Goal: Task Accomplishment & Management: Complete application form

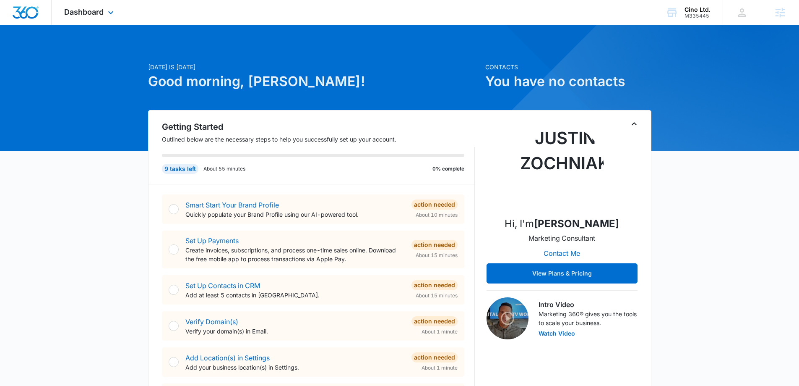
click at [118, 18] on div "Dashboard Apps Reputation Websites Forms CRM Email Social Shop Content Ads Inte…" at bounding box center [90, 12] width 77 height 25
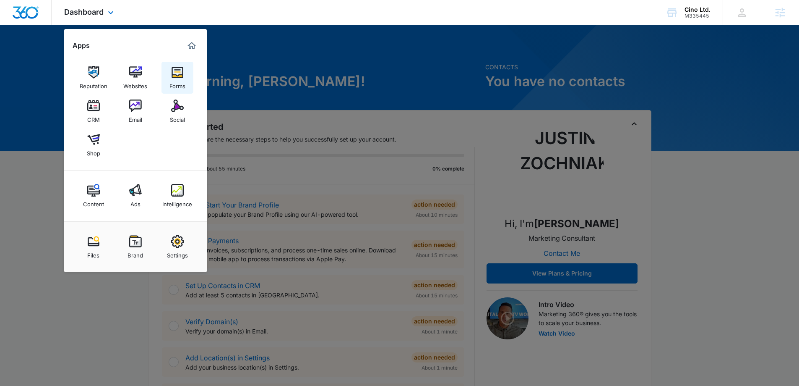
click at [175, 71] on img at bounding box center [177, 72] width 13 height 13
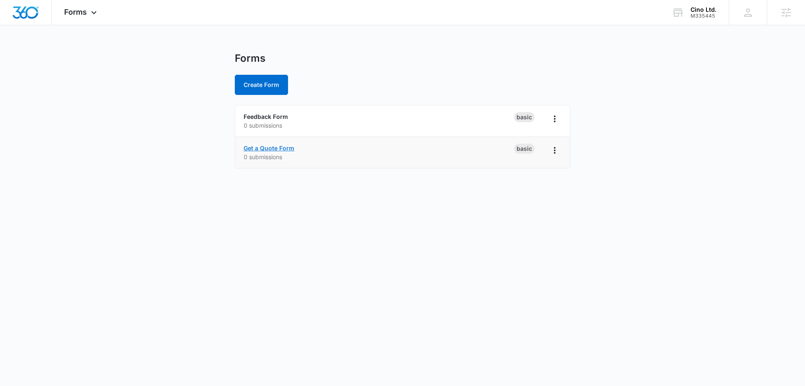
click at [263, 149] on link "Get a Quote Form" at bounding box center [269, 147] width 51 height 7
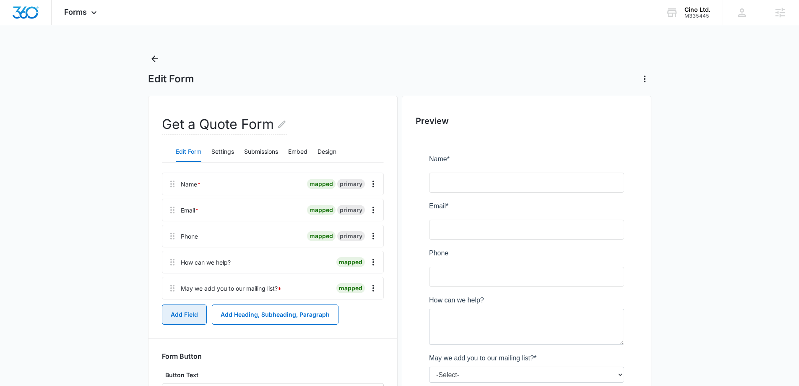
click at [167, 321] on button "Add Field" at bounding box center [184, 314] width 45 height 20
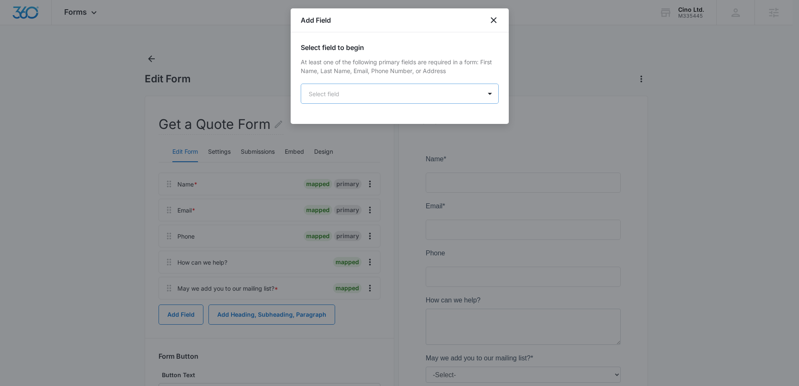
click at [377, 84] on div "Select field to begin At least one of the following primary fields are required…" at bounding box center [400, 72] width 198 height 61
click at [380, 98] on body "Forms Apps Reputation Websites Forms CRM Email Social Shop Content Ads Intellig…" at bounding box center [402, 235] width 805 height 471
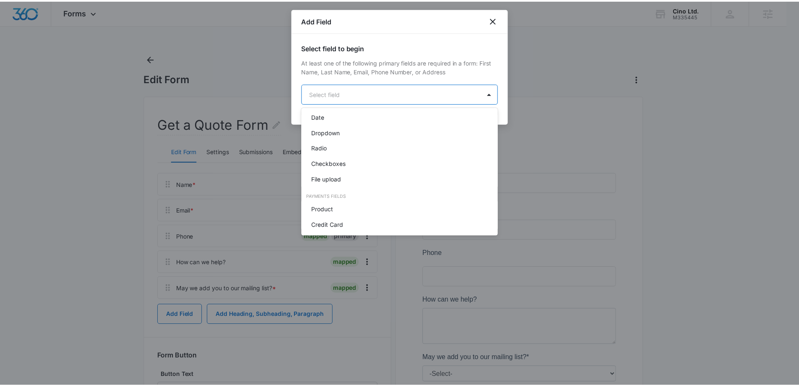
scroll to position [170, 0]
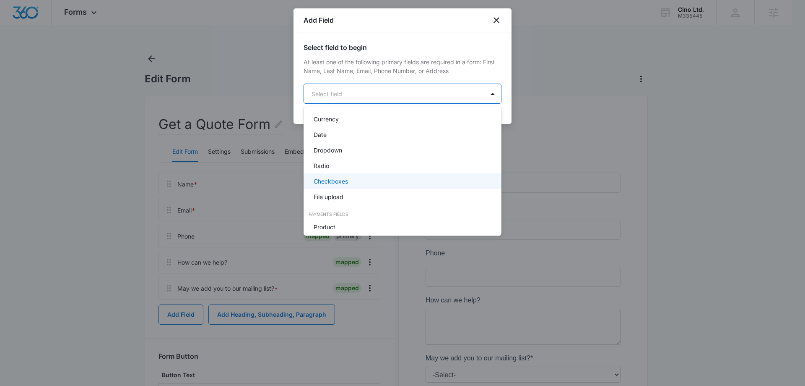
click at [349, 184] on div "Checkboxes" at bounding box center [402, 181] width 176 height 9
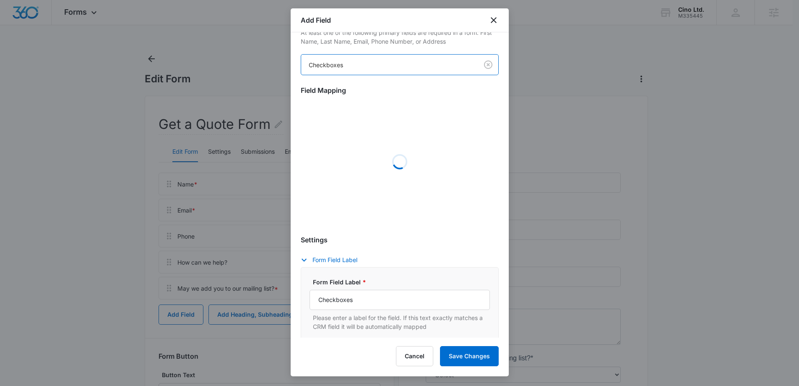
scroll to position [126, 0]
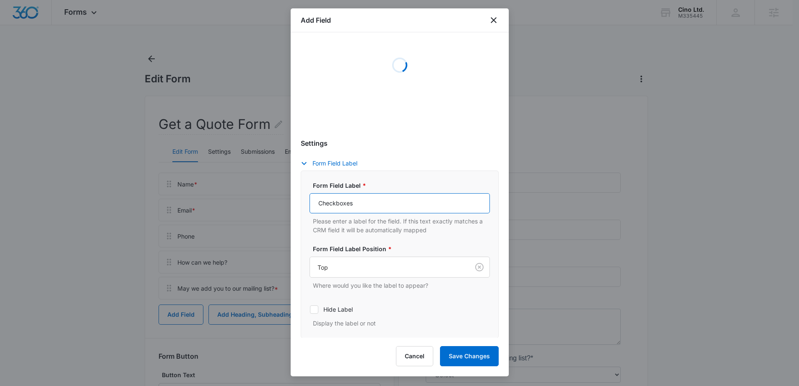
click at [364, 205] on input "Checkboxes" at bounding box center [400, 203] width 180 height 20
click at [365, 203] on input "Checkboxes" at bounding box center [400, 203] width 180 height 20
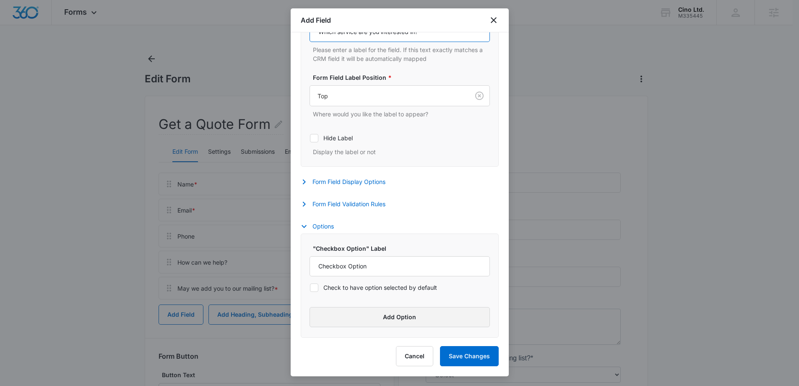
type input "Which service are you interested in?"
click at [394, 308] on button "Add Option" at bounding box center [400, 317] width 180 height 20
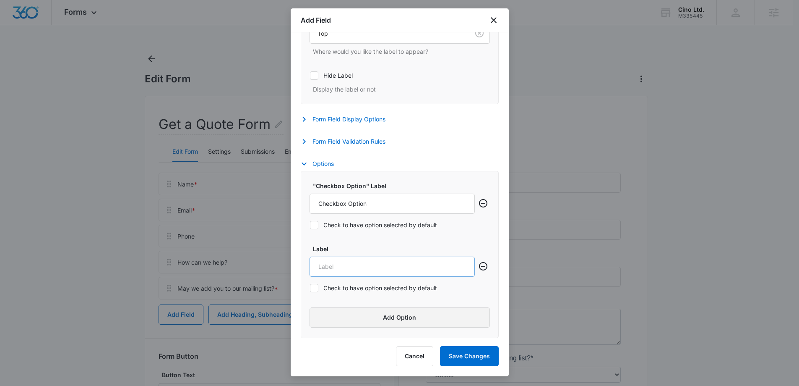
click at [388, 319] on button "Add Option" at bounding box center [400, 317] width 180 height 20
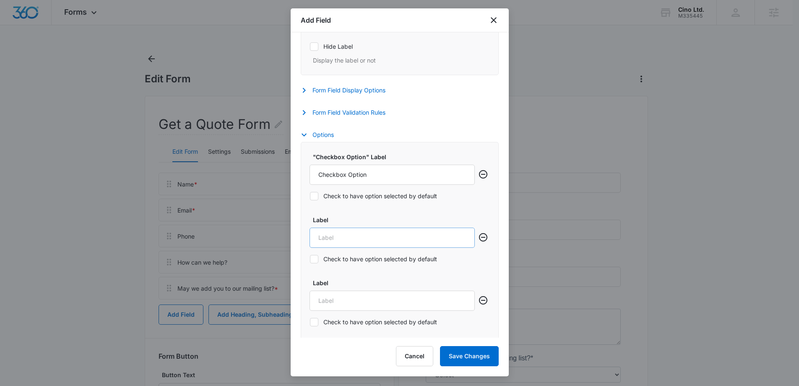
scroll to position [354, 0]
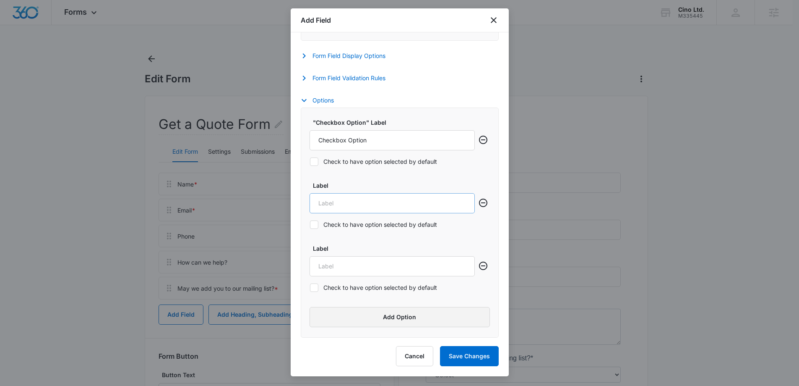
click at [388, 319] on button "Add Option" at bounding box center [400, 317] width 180 height 20
drag, startPoint x: 386, startPoint y: 138, endPoint x: 303, endPoint y: 136, distance: 83.1
click at [247, 132] on body "Forms Apps Reputation Websites Forms CRM Email Social Shop Content Ads Intellig…" at bounding box center [399, 235] width 799 height 471
paste input "yber Security Consulting"
type input "Cyber Security Consulting"
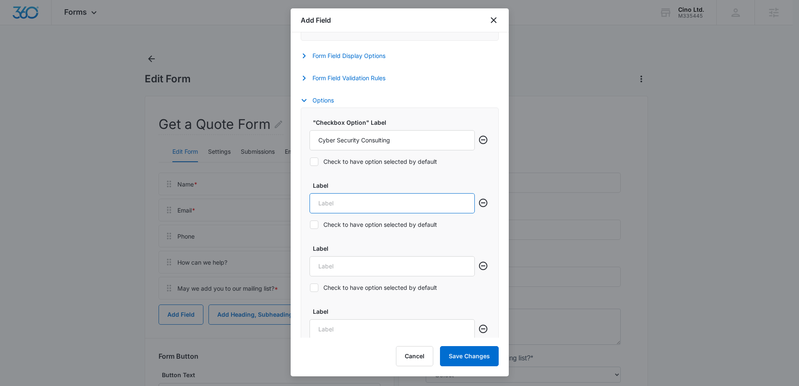
click at [431, 201] on input "Label" at bounding box center [392, 203] width 165 height 20
paste input "Cyber Affinity Program"
type input "Cyber Affinity Program"
click at [366, 268] on input "Label" at bounding box center [392, 266] width 165 height 20
paste input "Cyber Law Legal Services"
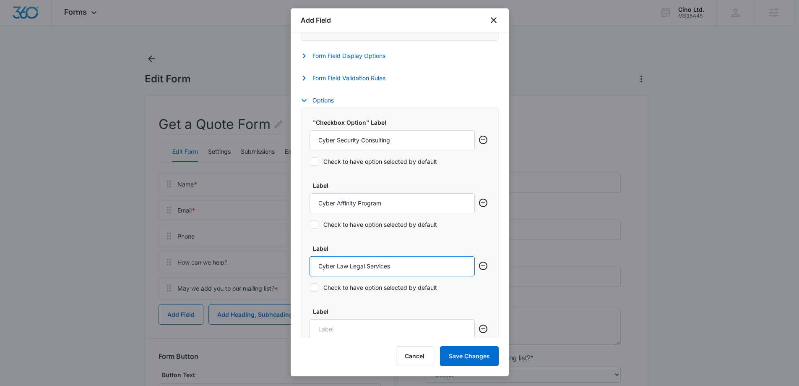
type input "Cyber Law Legal Services"
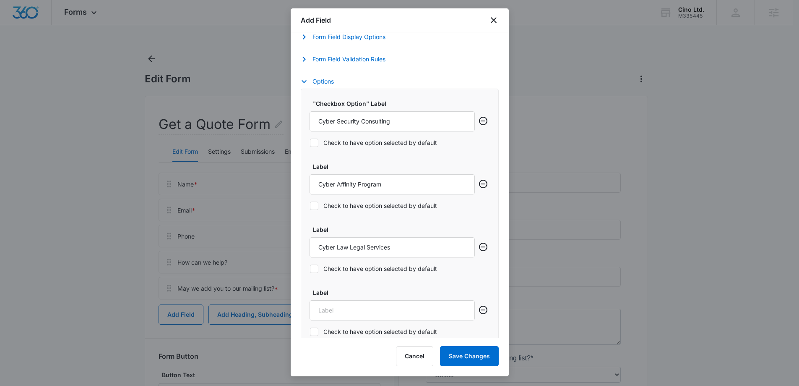
scroll to position [396, 0]
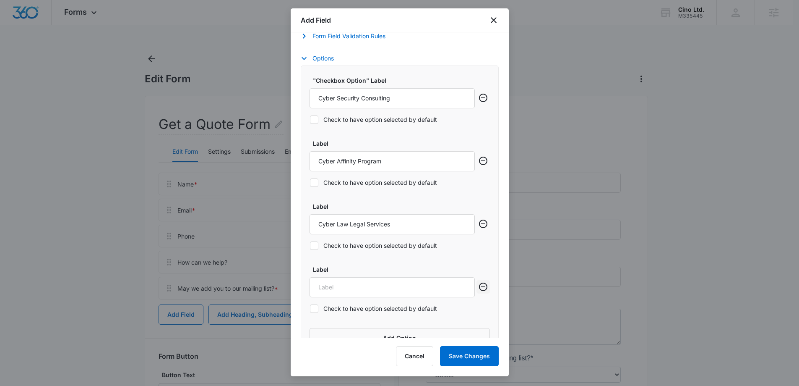
drag, startPoint x: 481, startPoint y: 286, endPoint x: 603, endPoint y: 242, distance: 130.2
click at [590, 242] on body "Forms Apps Reputation Websites Forms CRM Email Social Shop Content Ads Intellig…" at bounding box center [399, 235] width 799 height 471
click at [366, 268] on label "Label" at bounding box center [395, 269] width 165 height 9
click at [366, 277] on input "Label" at bounding box center [392, 287] width 165 height 20
paste input "Veterans Program"
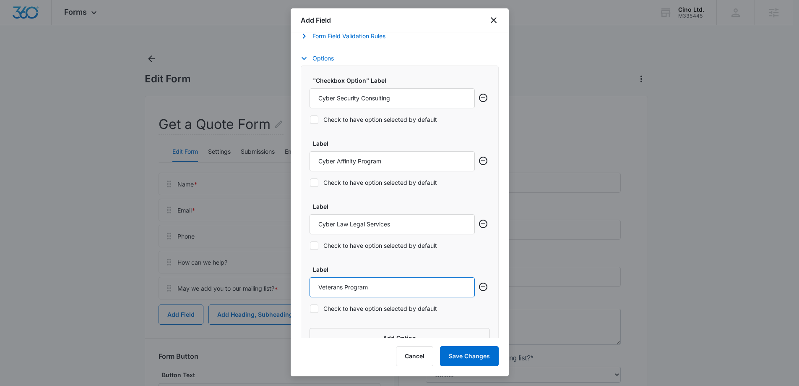
click at [365, 284] on input "Veterans Program" at bounding box center [392, 287] width 165 height 20
click at [341, 286] on input "Veterans Program" at bounding box center [392, 287] width 165 height 20
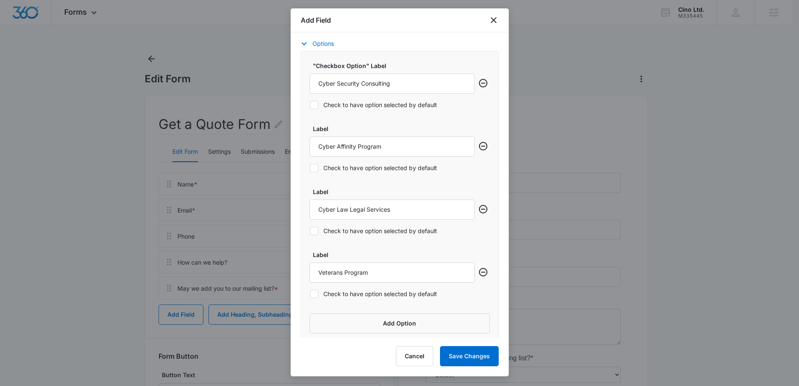
scroll to position [417, 0]
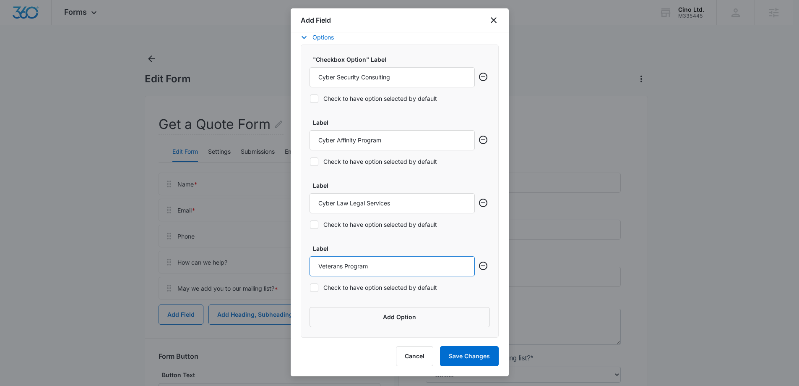
click at [407, 268] on input "Veterans Program" at bounding box center [392, 266] width 165 height 20
type input "Inquivity AI"
click at [400, 318] on button "Add Option" at bounding box center [400, 317] width 180 height 20
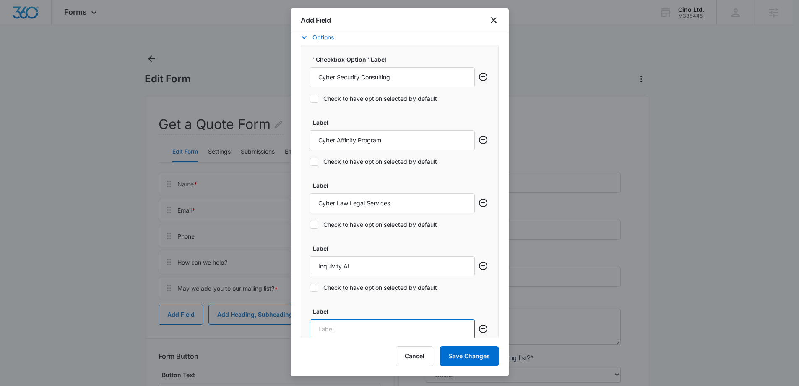
click at [396, 324] on input "Label" at bounding box center [392, 329] width 165 height 20
type input "Encrypted Document"
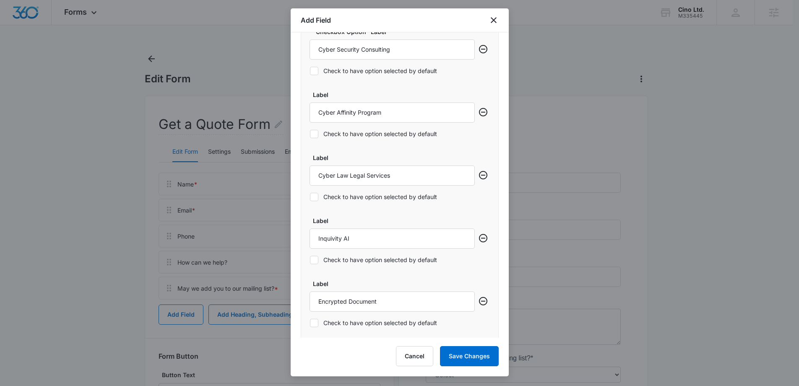
scroll to position [480, 0]
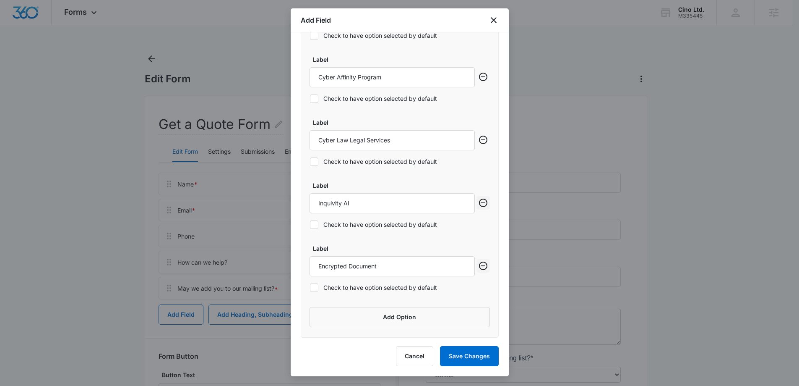
click at [479, 266] on icon "Remove row" at bounding box center [483, 266] width 10 height 10
click at [480, 268] on icon "Remove row" at bounding box center [483, 265] width 8 height 8
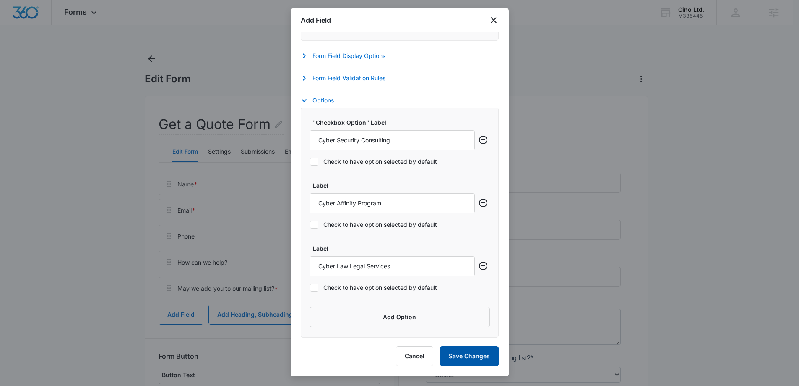
click at [461, 359] on button "Save Changes" at bounding box center [469, 356] width 59 height 20
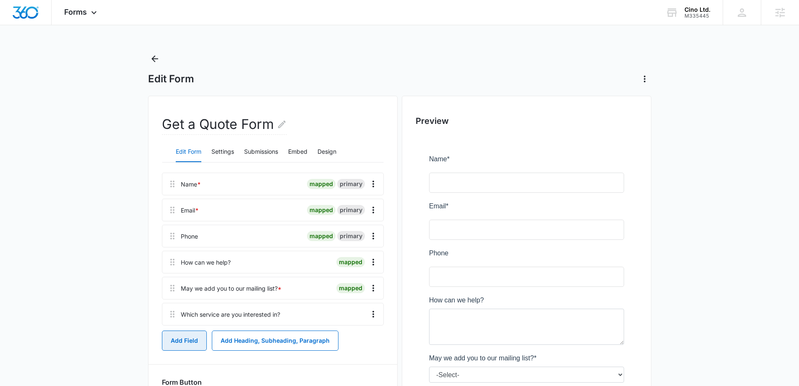
scroll to position [3, 0]
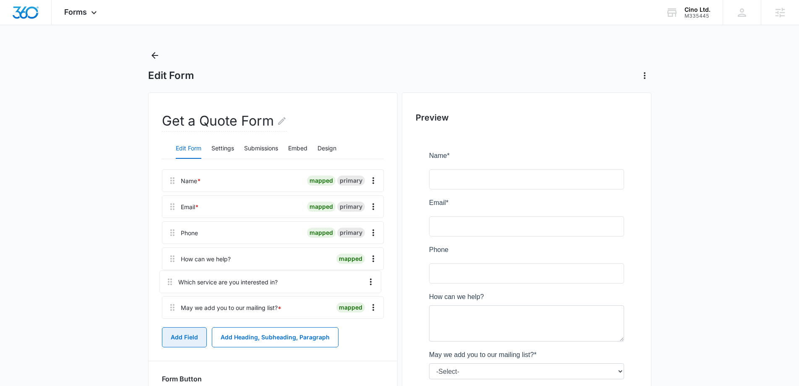
drag, startPoint x: 172, startPoint y: 312, endPoint x: 169, endPoint y: 273, distance: 38.7
click at [169, 273] on div "Name * mapped primary Email * mapped primary Phone mapped primary How can we he…" at bounding box center [273, 245] width 222 height 153
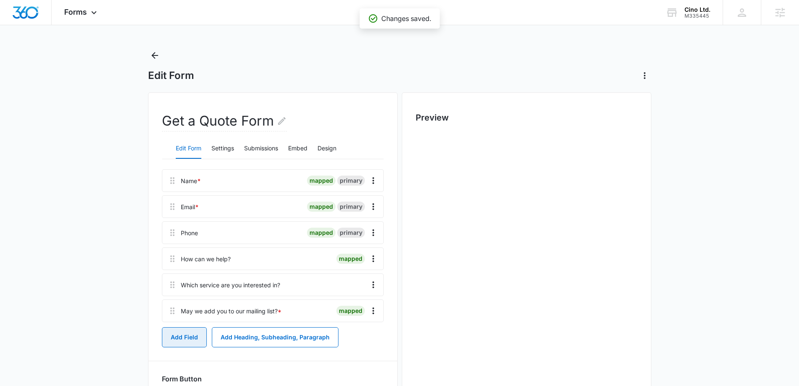
scroll to position [0, 0]
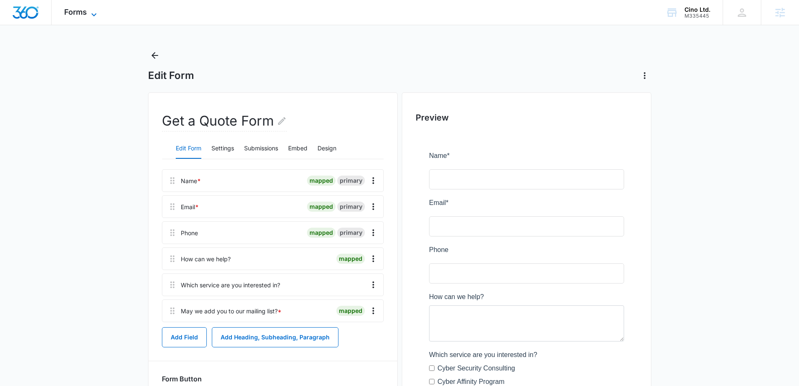
click at [71, 10] on span "Forms" at bounding box center [75, 12] width 23 height 9
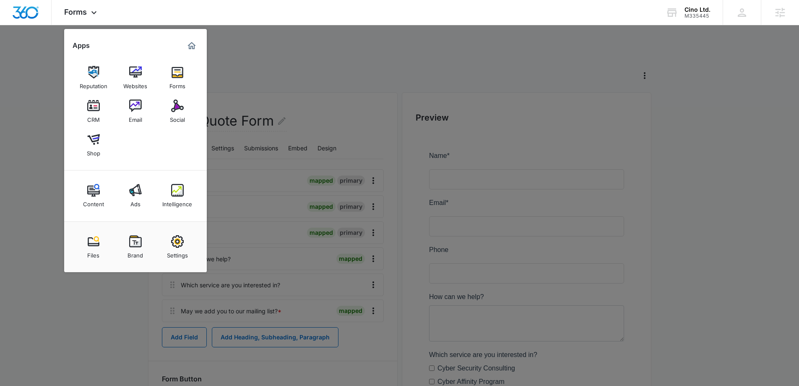
click at [324, 88] on div at bounding box center [399, 193] width 799 height 386
